Goal: Task Accomplishment & Management: Manage account settings

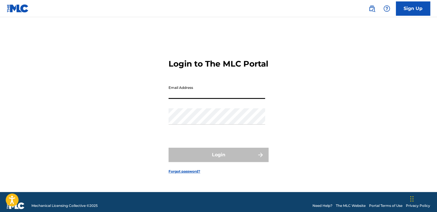
click at [217, 99] on input "Email Address" at bounding box center [216, 91] width 97 height 16
drag, startPoint x: 185, startPoint y: 99, endPoint x: 131, endPoint y: 101, distance: 53.7
click at [131, 101] on div "Login to The MLC Portal Email Address el Password Login Forgot password?" at bounding box center [219, 111] width 400 height 160
click at [145, 115] on div "Login to The MLC Portal Email Address el Password Login Forgot password?" at bounding box center [219, 111] width 400 height 160
click at [179, 99] on input "el" at bounding box center [216, 91] width 97 height 16
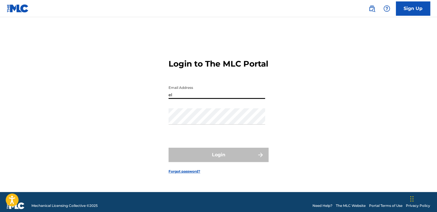
type input "e"
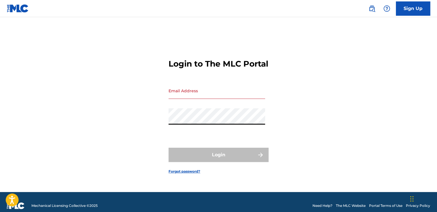
type input "elhae@arms411.com"
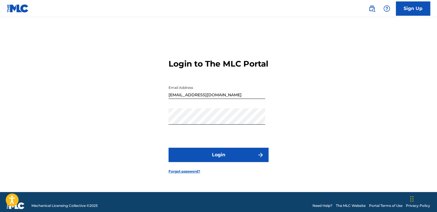
click at [223, 162] on button "Login" at bounding box center [218, 155] width 100 height 14
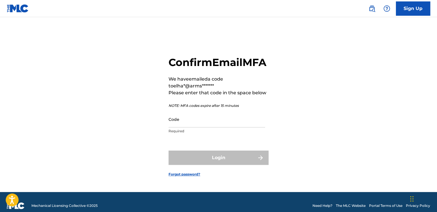
click at [194, 127] on input "Code" at bounding box center [216, 119] width 97 height 16
paste input "493573"
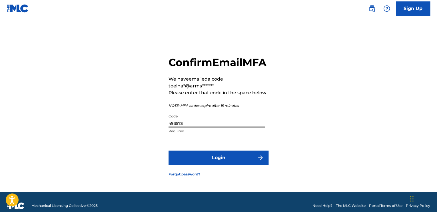
type input "493573"
click at [236, 158] on button "Login" at bounding box center [218, 157] width 100 height 14
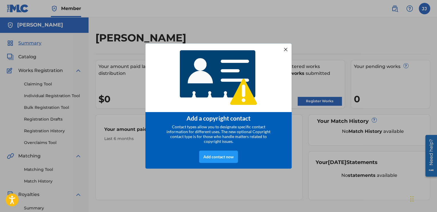
click at [285, 48] on div at bounding box center [285, 49] width 7 height 7
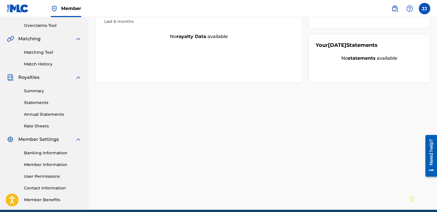
scroll to position [142, 0]
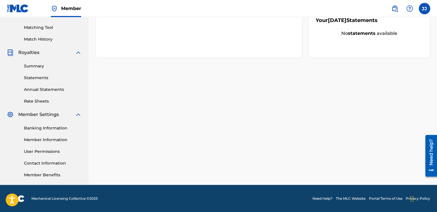
click at [50, 149] on link "User Permissions" at bounding box center [53, 151] width 58 height 6
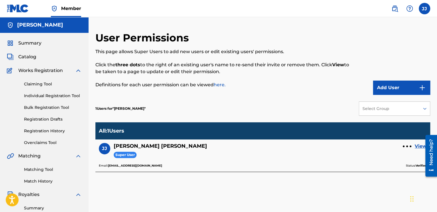
click at [399, 89] on button "Add User" at bounding box center [401, 88] width 57 height 14
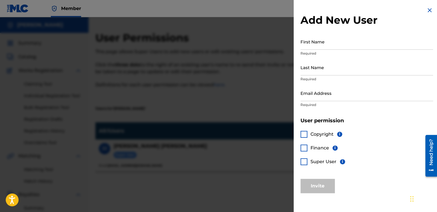
click at [355, 42] on input "First Name" at bounding box center [366, 41] width 132 height 16
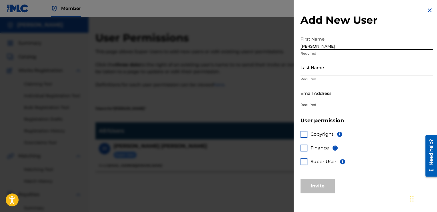
type input "Jamaal"
click at [334, 67] on input "Last Name" at bounding box center [366, 67] width 132 height 16
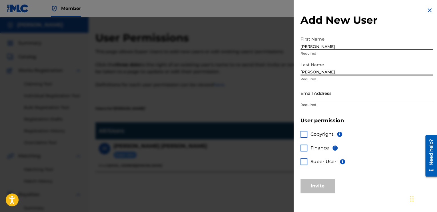
type input "Jones"
click at [332, 93] on input "Email Address" at bounding box center [366, 93] width 132 height 16
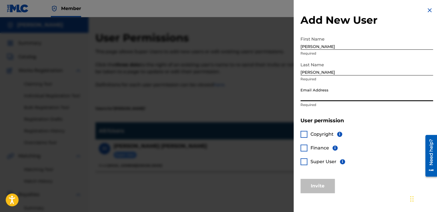
paste input "elhaedl@gmail.com"
type input "elhaedl@gmail.com"
click at [303, 161] on div at bounding box center [303, 161] width 7 height 7
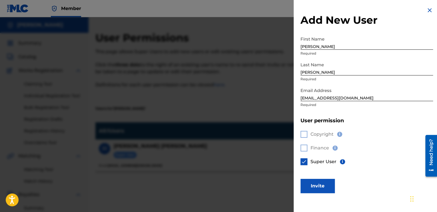
click at [322, 184] on button "Invite" at bounding box center [317, 186] width 34 height 14
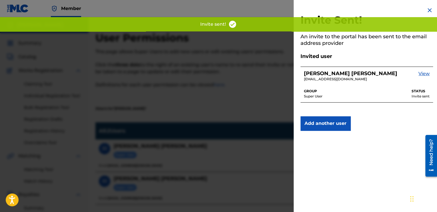
click at [426, 10] on img at bounding box center [429, 10] width 7 height 7
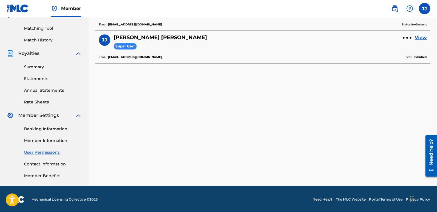
scroll to position [142, 0]
